Goal: Transaction & Acquisition: Purchase product/service

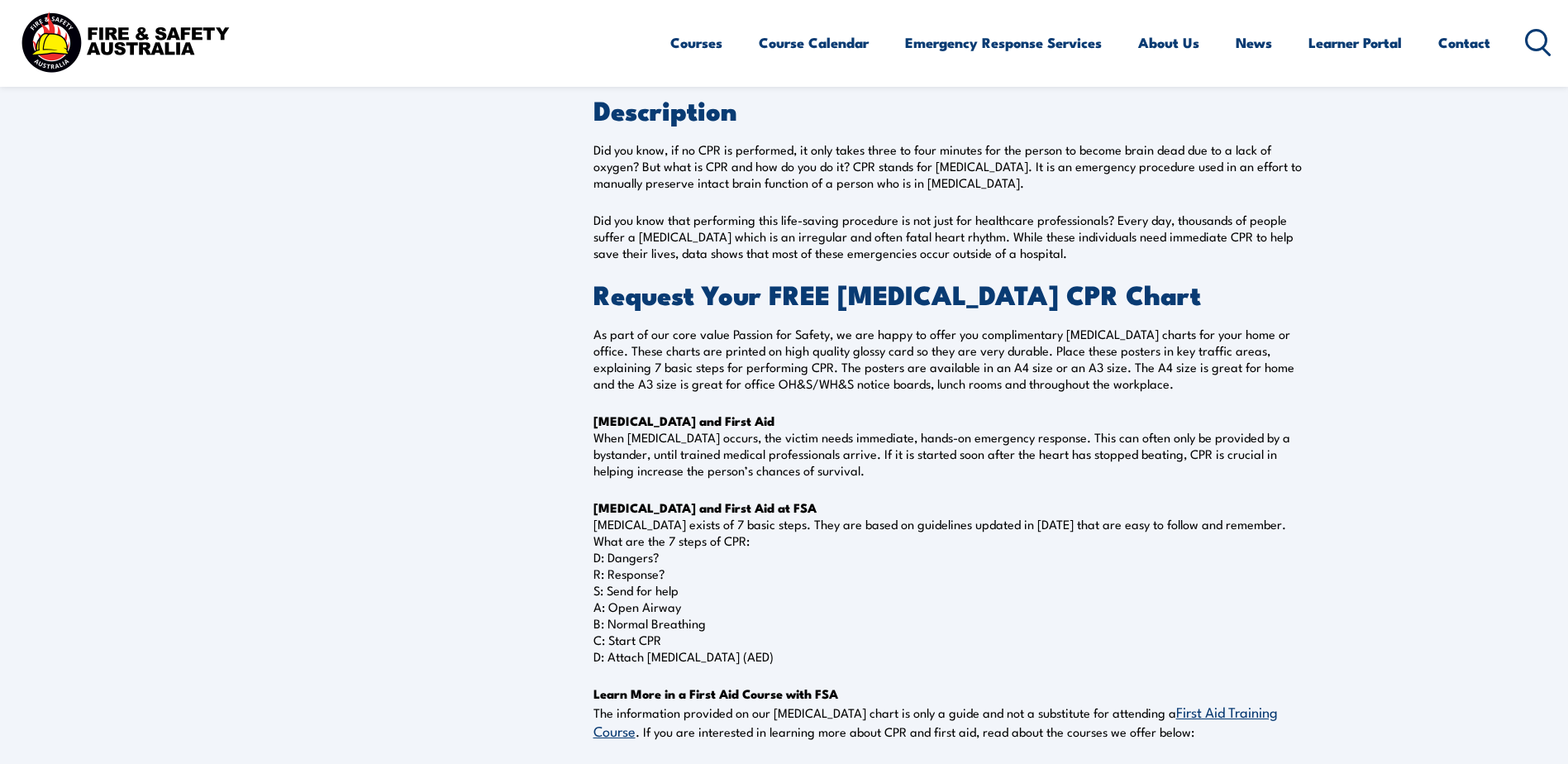
scroll to position [83, 0]
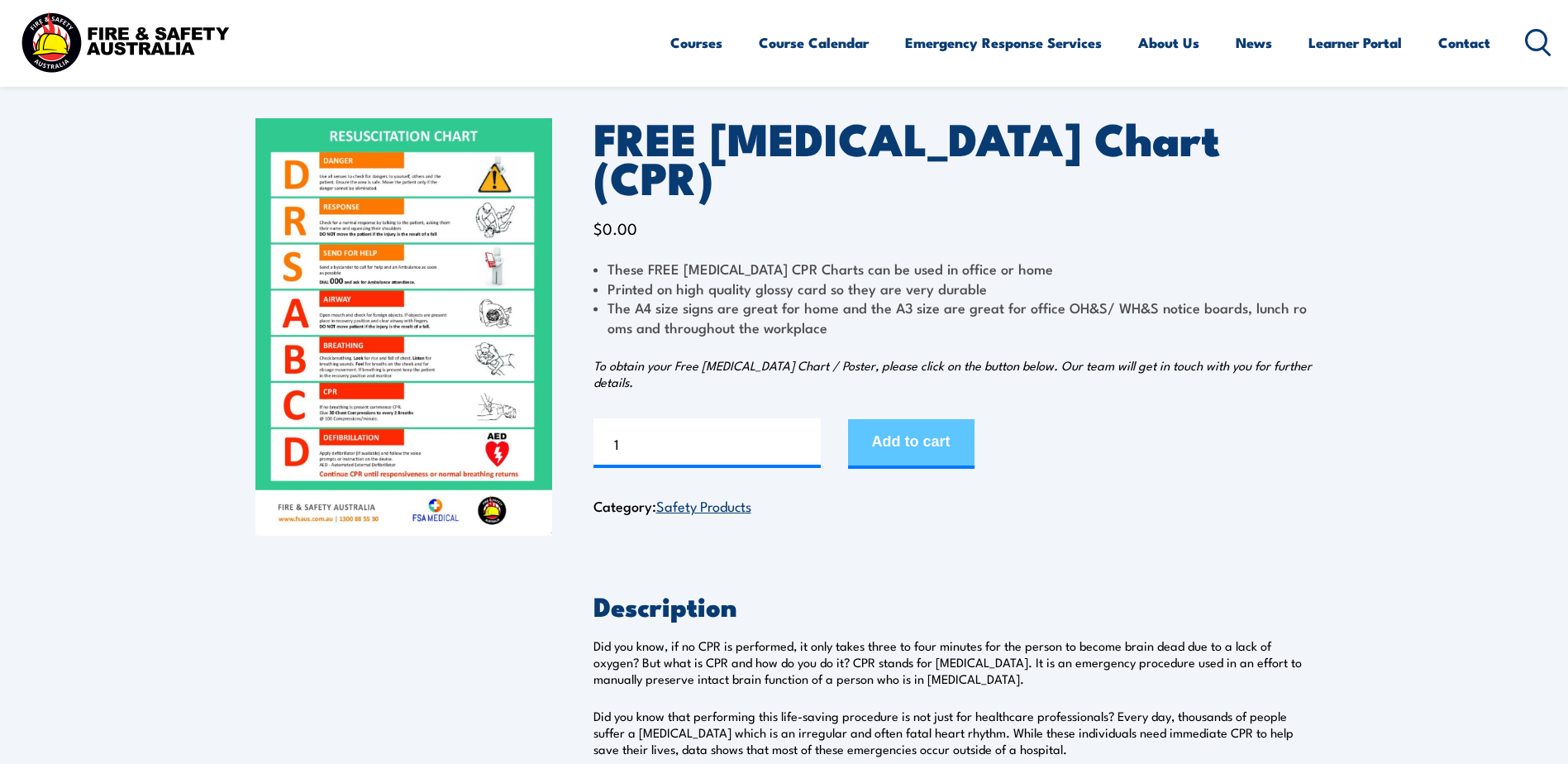
click at [920, 420] on button "Add to cart" at bounding box center [911, 444] width 126 height 49
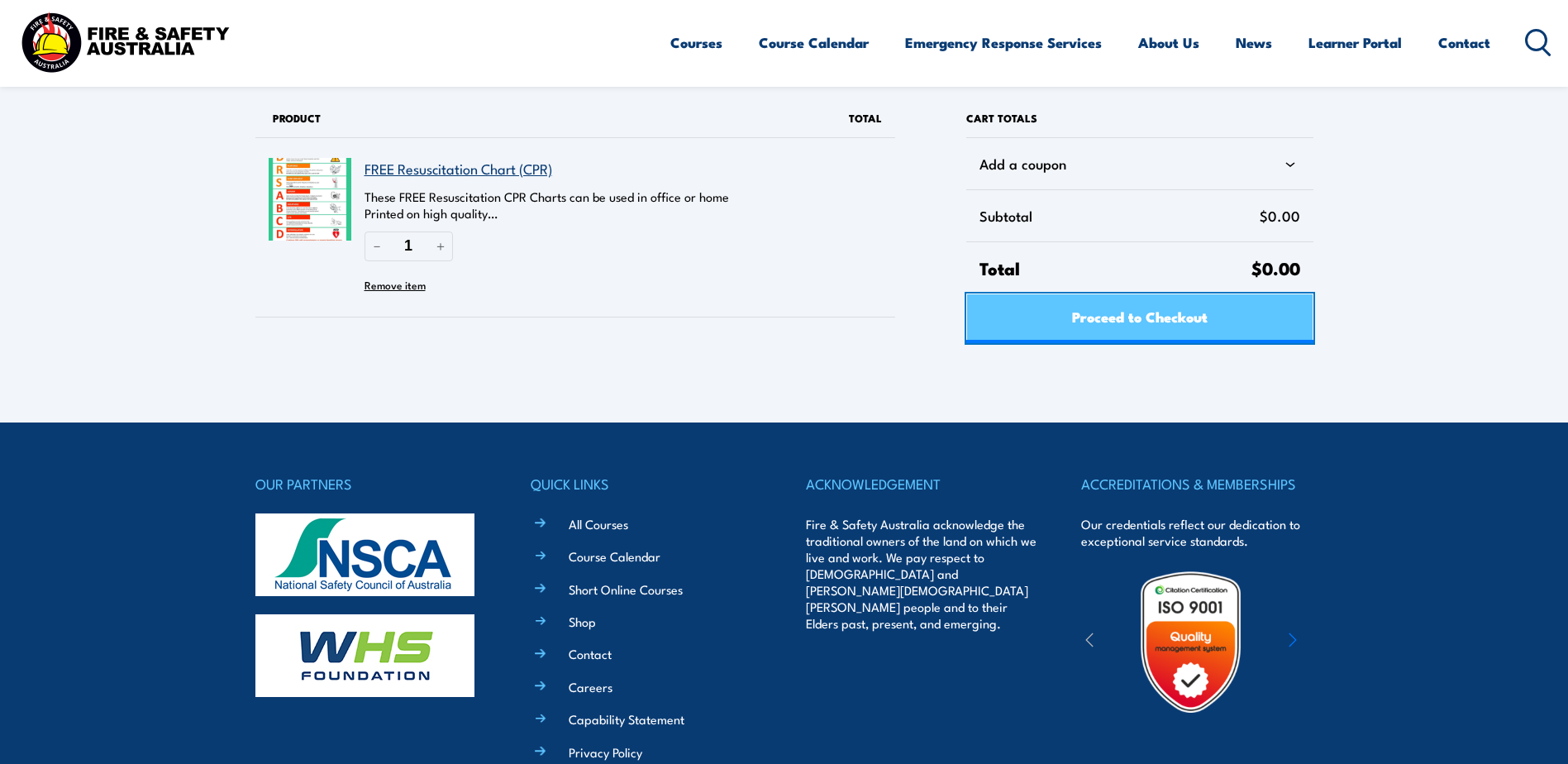
click at [1183, 315] on span "Proceed to Checkout" at bounding box center [1140, 315] width 136 height 44
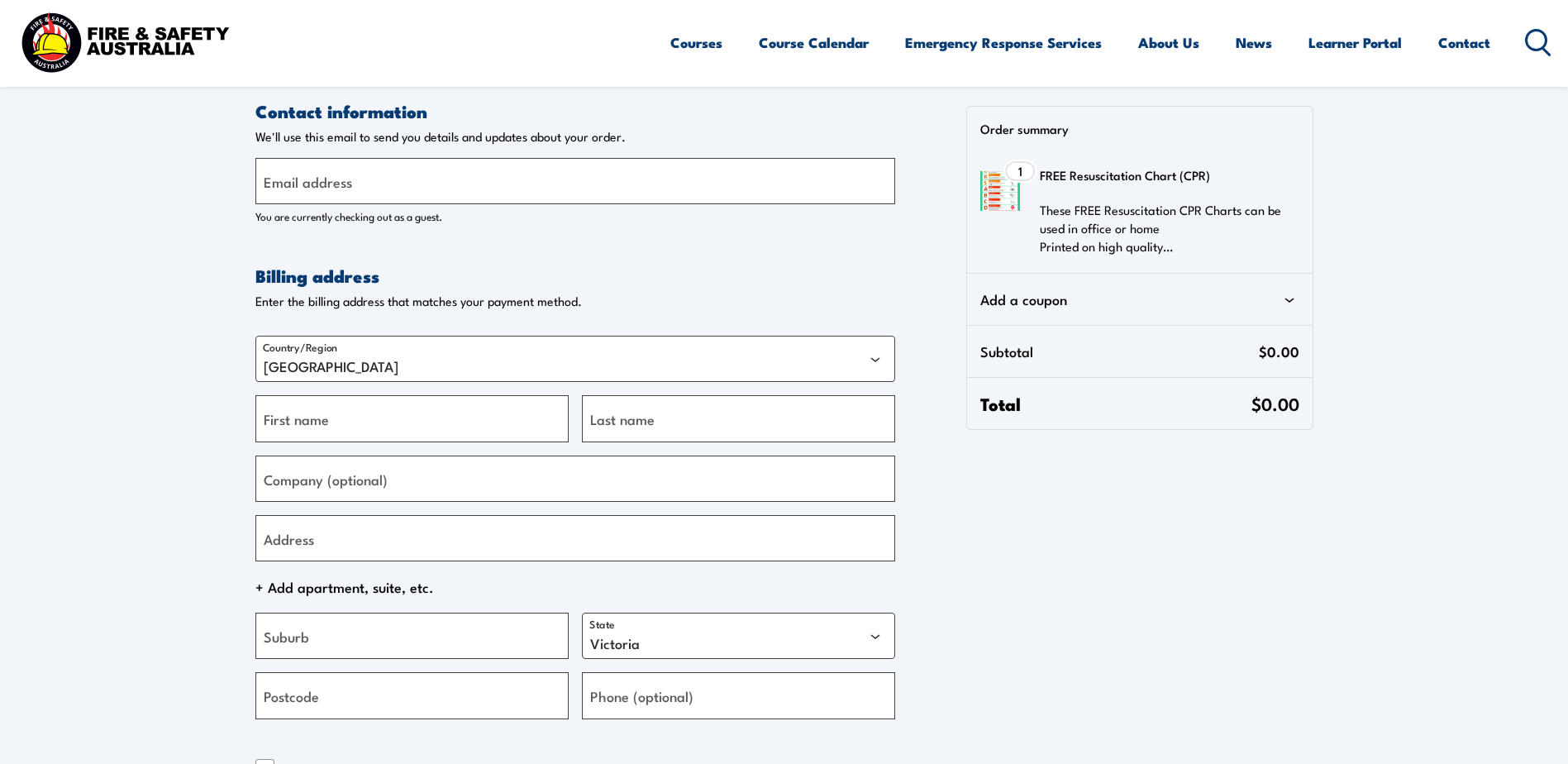
select select "VIC"
